Goal: Check status

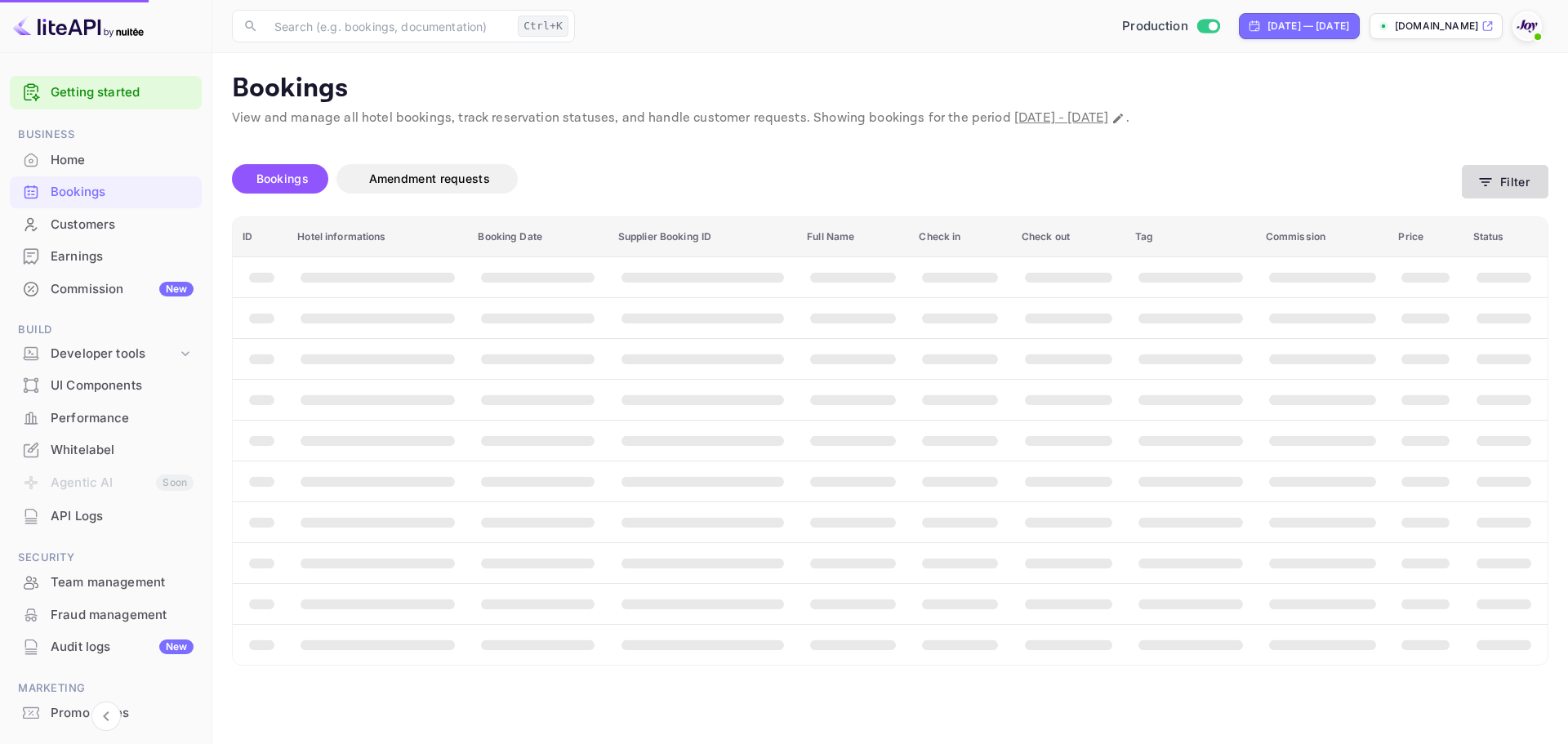
click at [1504, 183] on button "Filter" at bounding box center [1505, 182] width 86 height 34
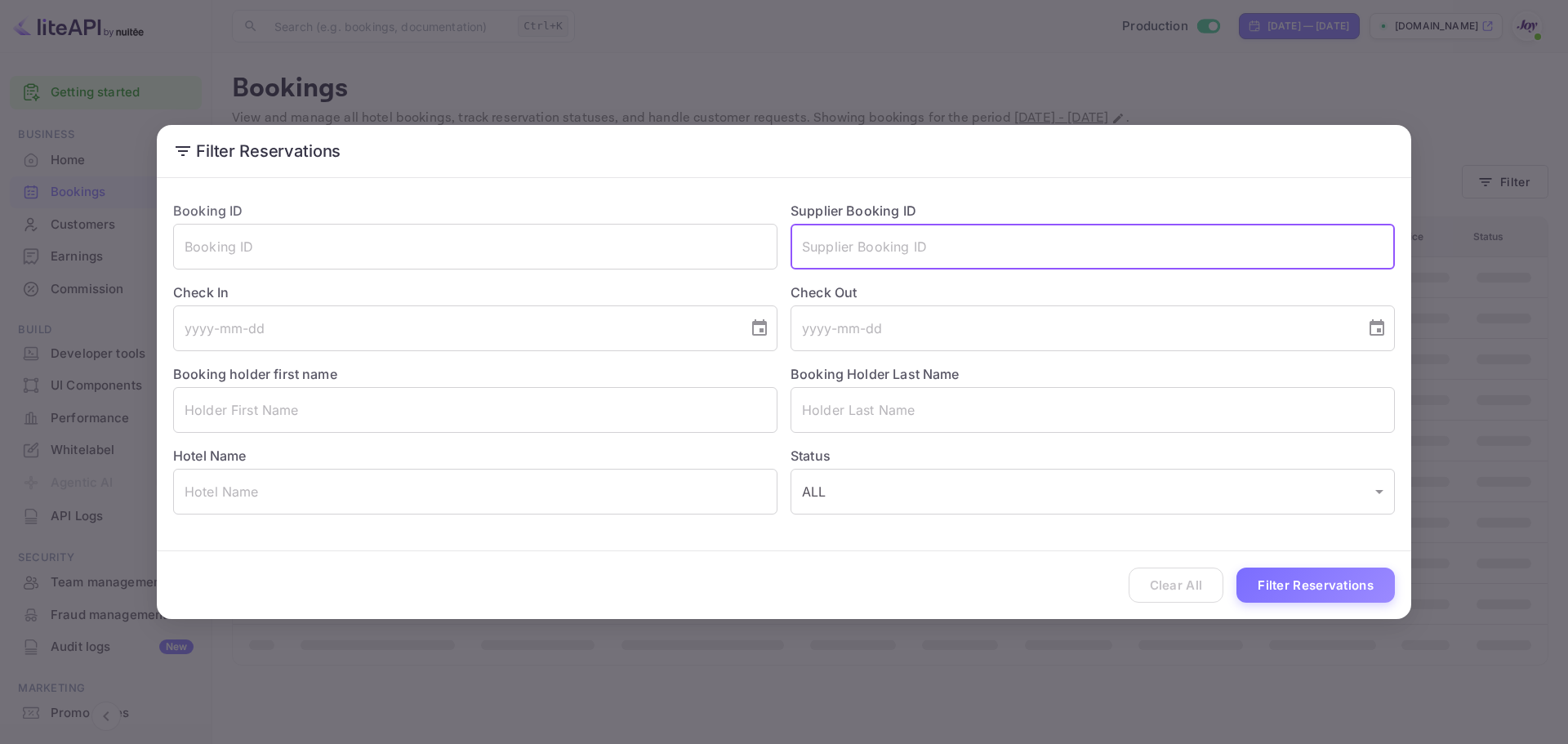
click at [910, 249] on input "text" at bounding box center [1092, 246] width 604 height 46
paste input "9077611874618"
type input "9077611874618"
click at [1299, 588] on button "Filter Reservations" at bounding box center [1315, 585] width 159 height 35
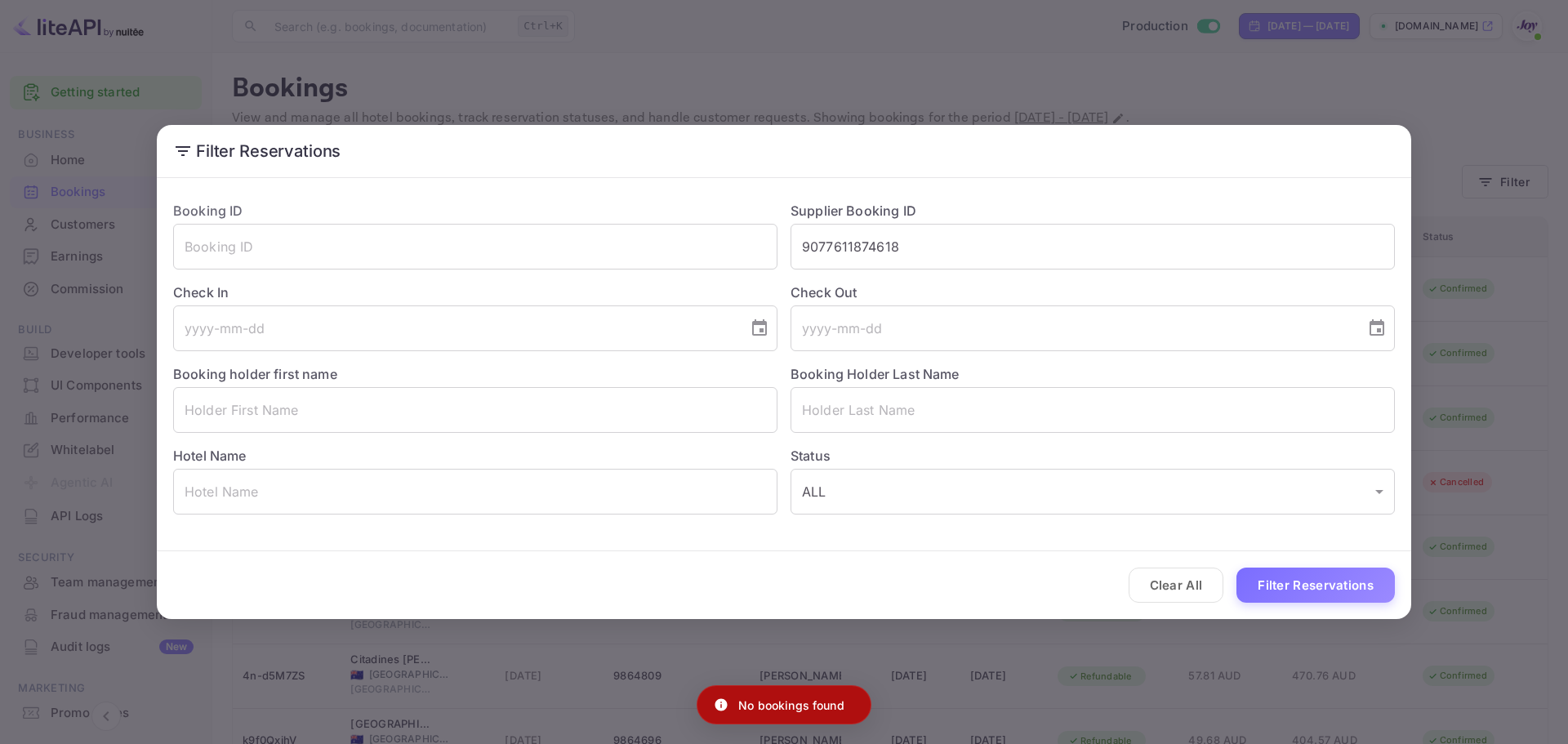
click at [872, 673] on div "Filter Reservations Booking ID ​ Supplier Booking ID 9077611874618 ​ Check In ​…" at bounding box center [784, 372] width 1568 height 744
